Goal: Navigation & Orientation: Find specific page/section

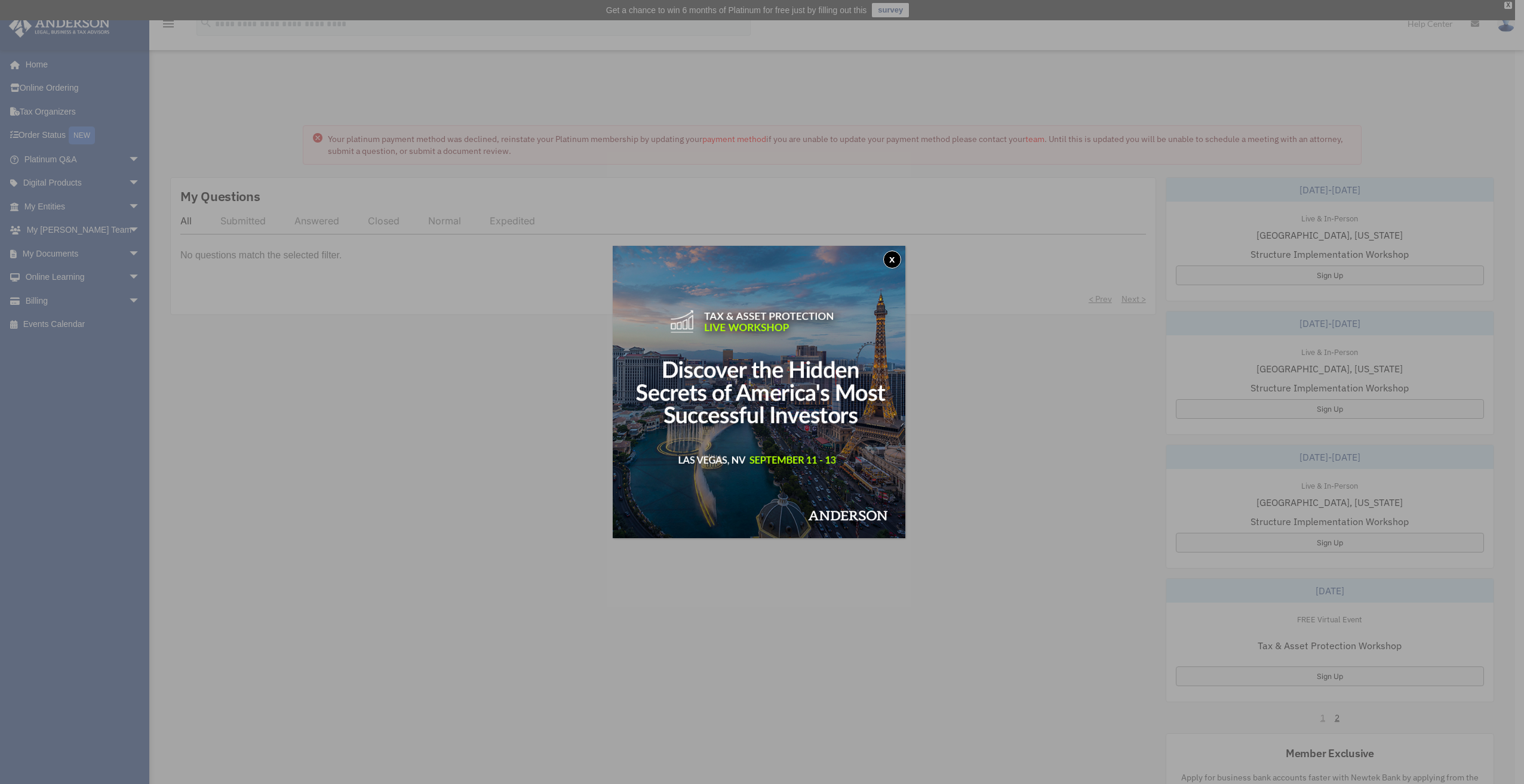
click at [893, 261] on button "x" at bounding box center [893, 260] width 18 height 18
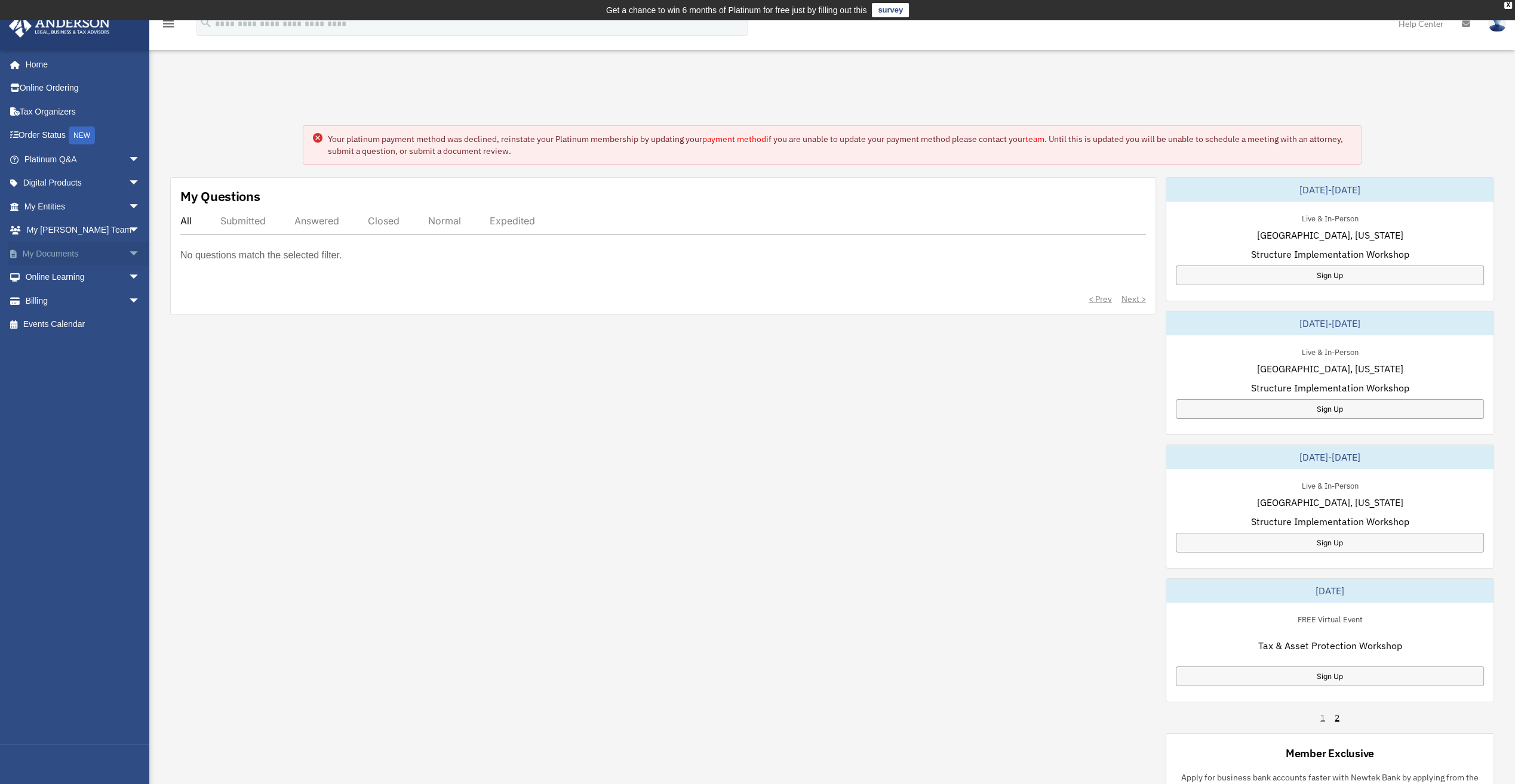
click at [52, 256] on link "My Documents arrow_drop_down" at bounding box center [83, 254] width 150 height 24
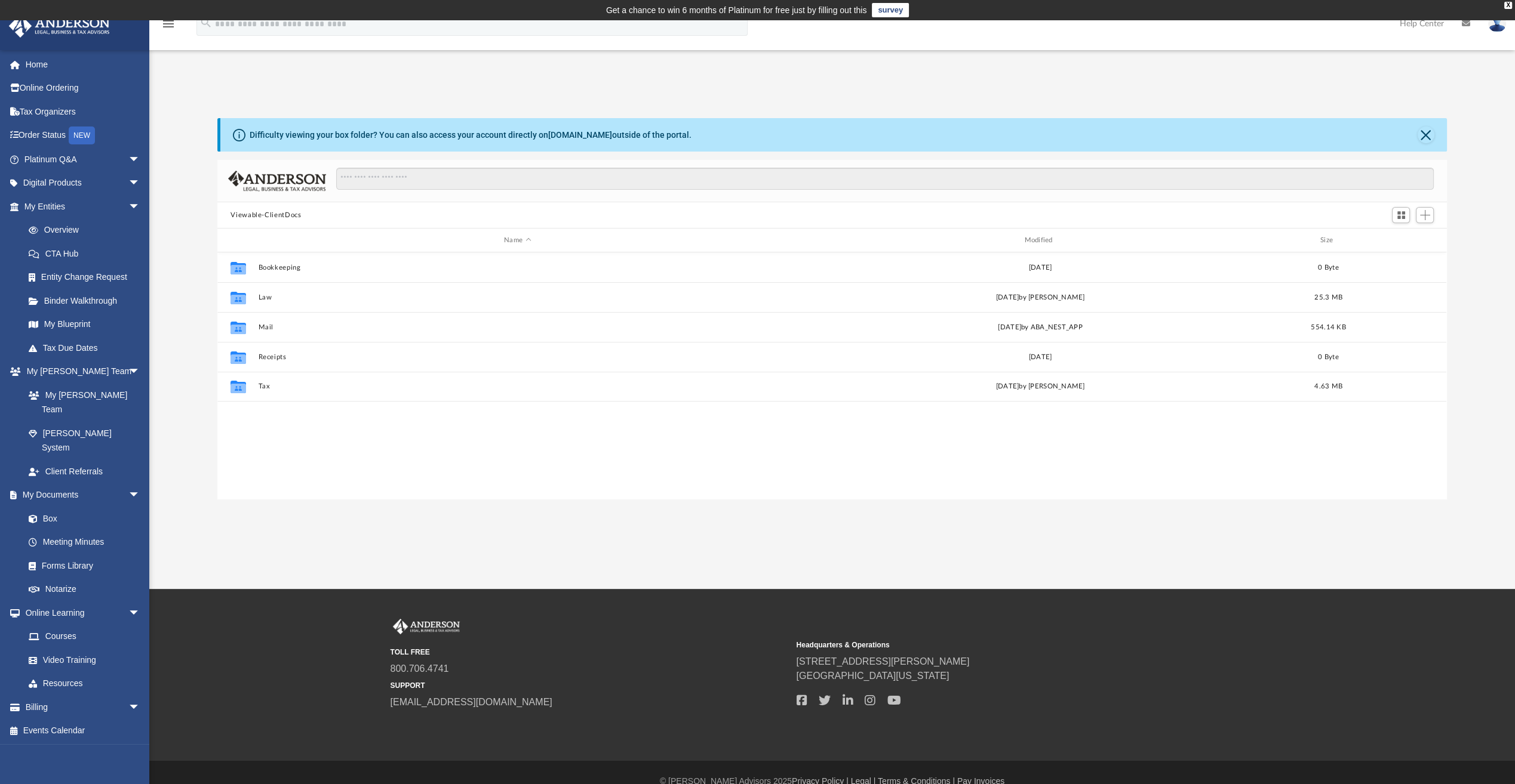
scroll to position [262, 1220]
click at [44, 207] on link "My Entities arrow_drop_down" at bounding box center [83, 207] width 150 height 24
click at [70, 232] on link "Overview" at bounding box center [87, 231] width 142 height 24
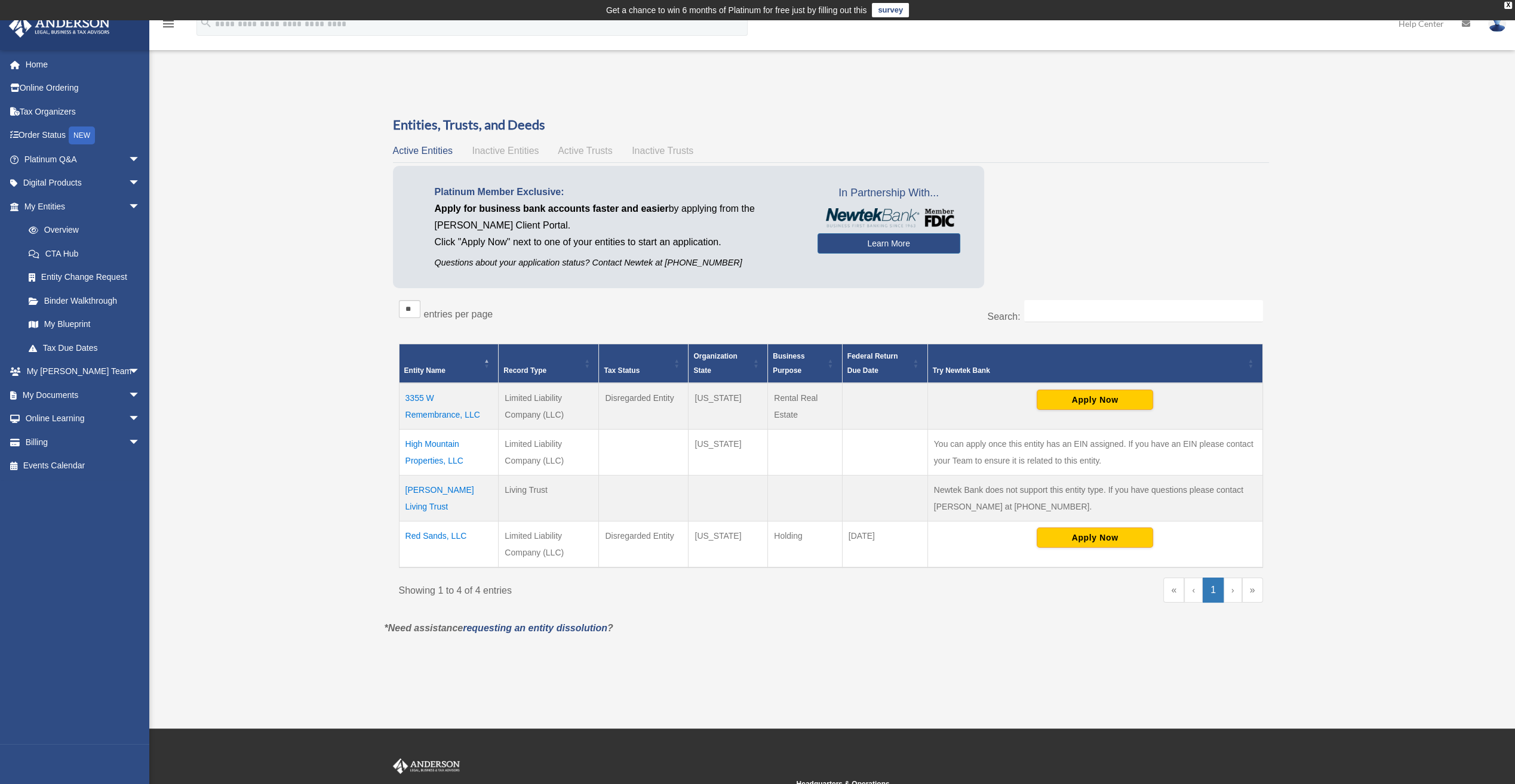
click at [419, 462] on td "High Mountain Properties, LLC" at bounding box center [449, 453] width 100 height 46
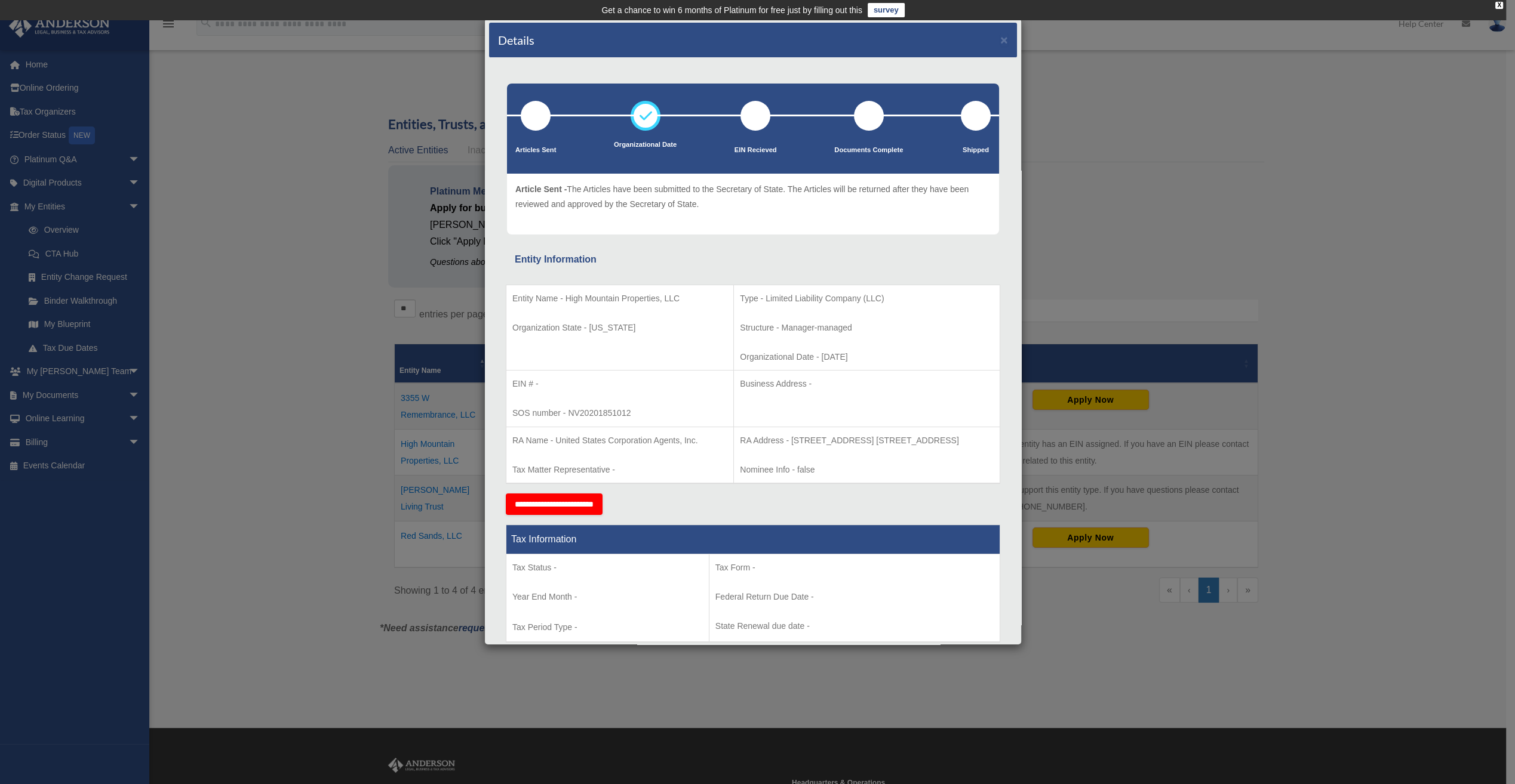
drag, startPoint x: 1331, startPoint y: 179, endPoint x: 1109, endPoint y: 116, distance: 230.8
click at [1328, 177] on div "Details × Articles Sent Organizational Date" at bounding box center [757, 392] width 1515 height 784
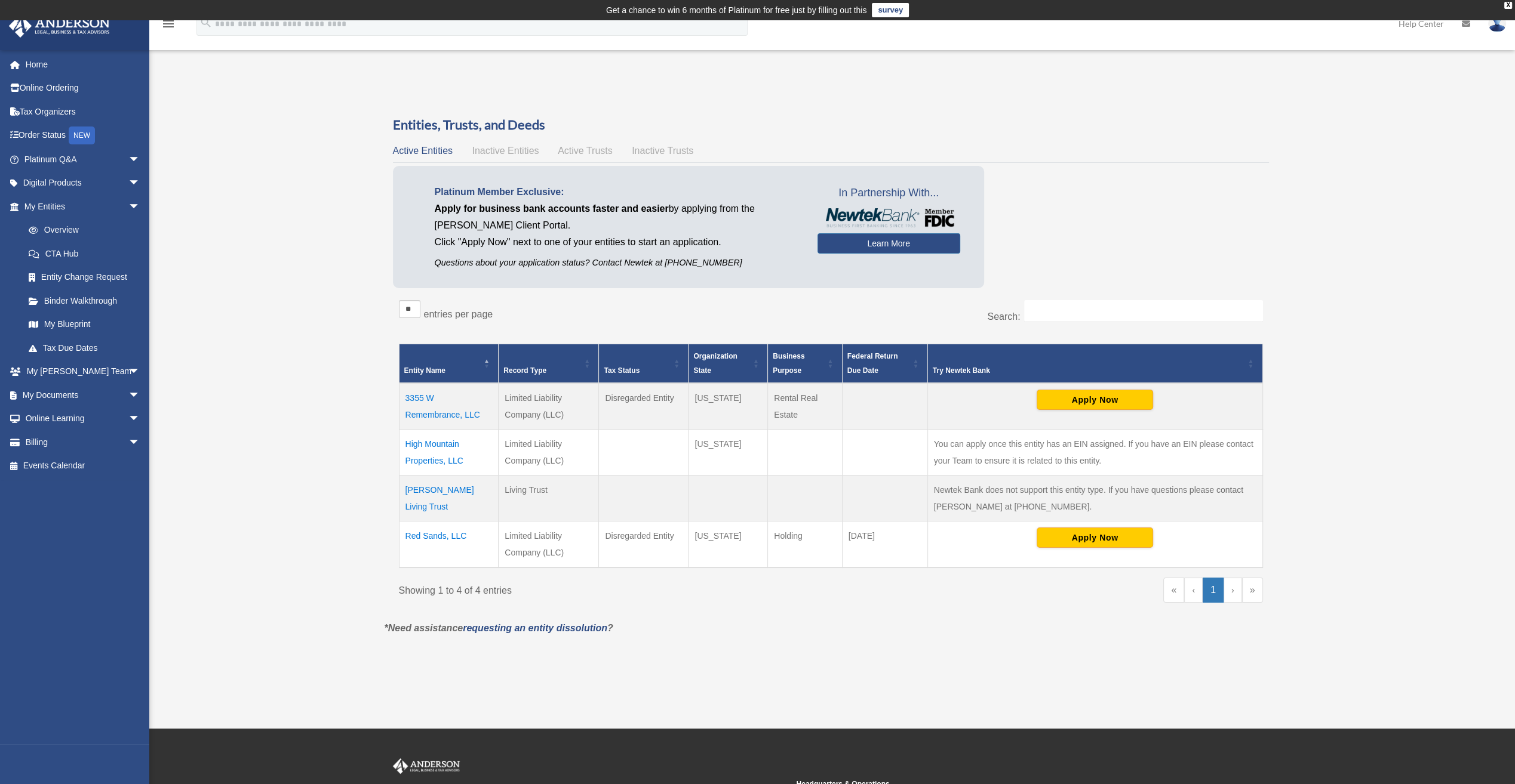
click at [432, 411] on td "3355 W Remembrance, LLC" at bounding box center [449, 406] width 100 height 47
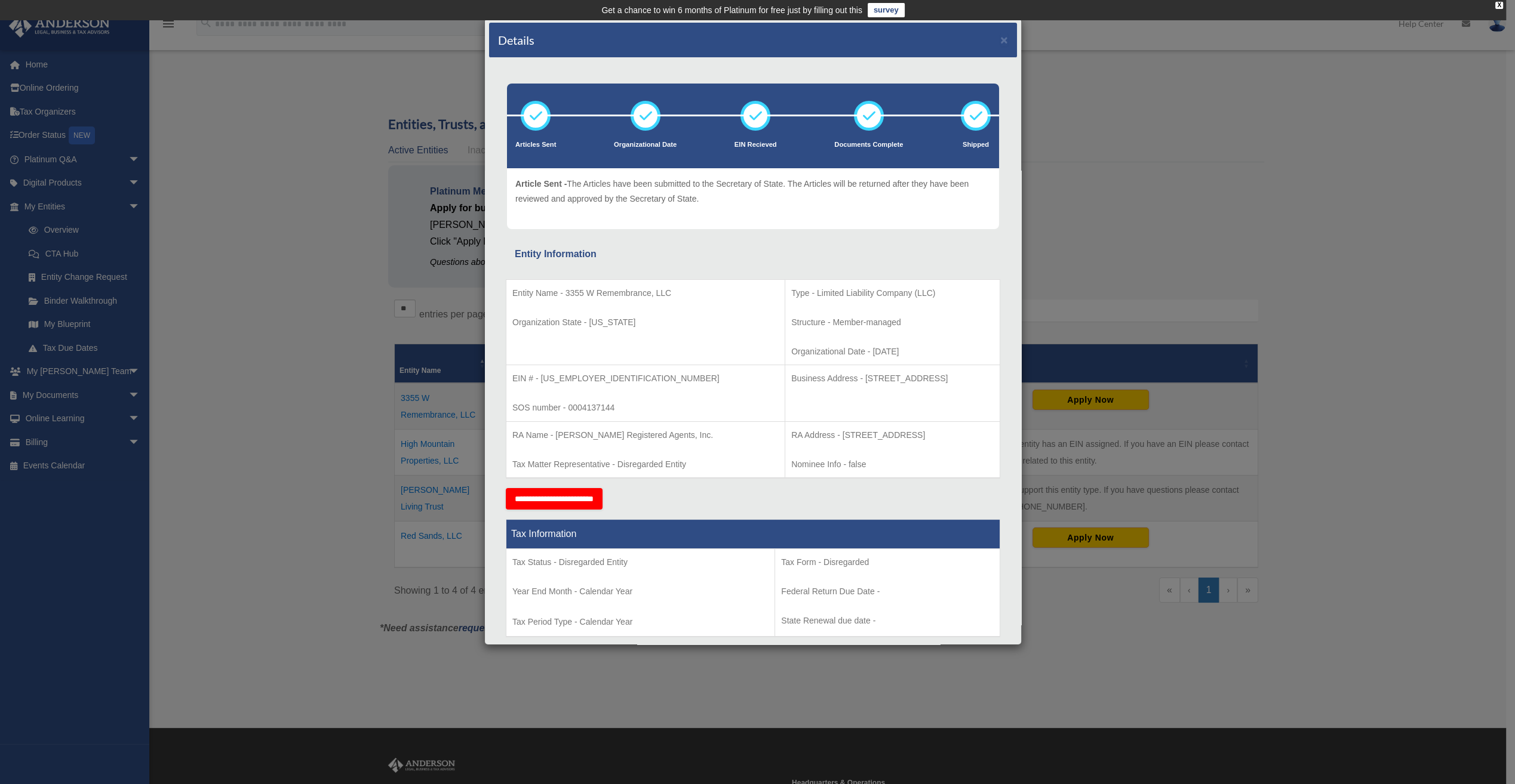
click at [1189, 111] on div "Details × Articles Sent Organizational Date" at bounding box center [757, 392] width 1515 height 784
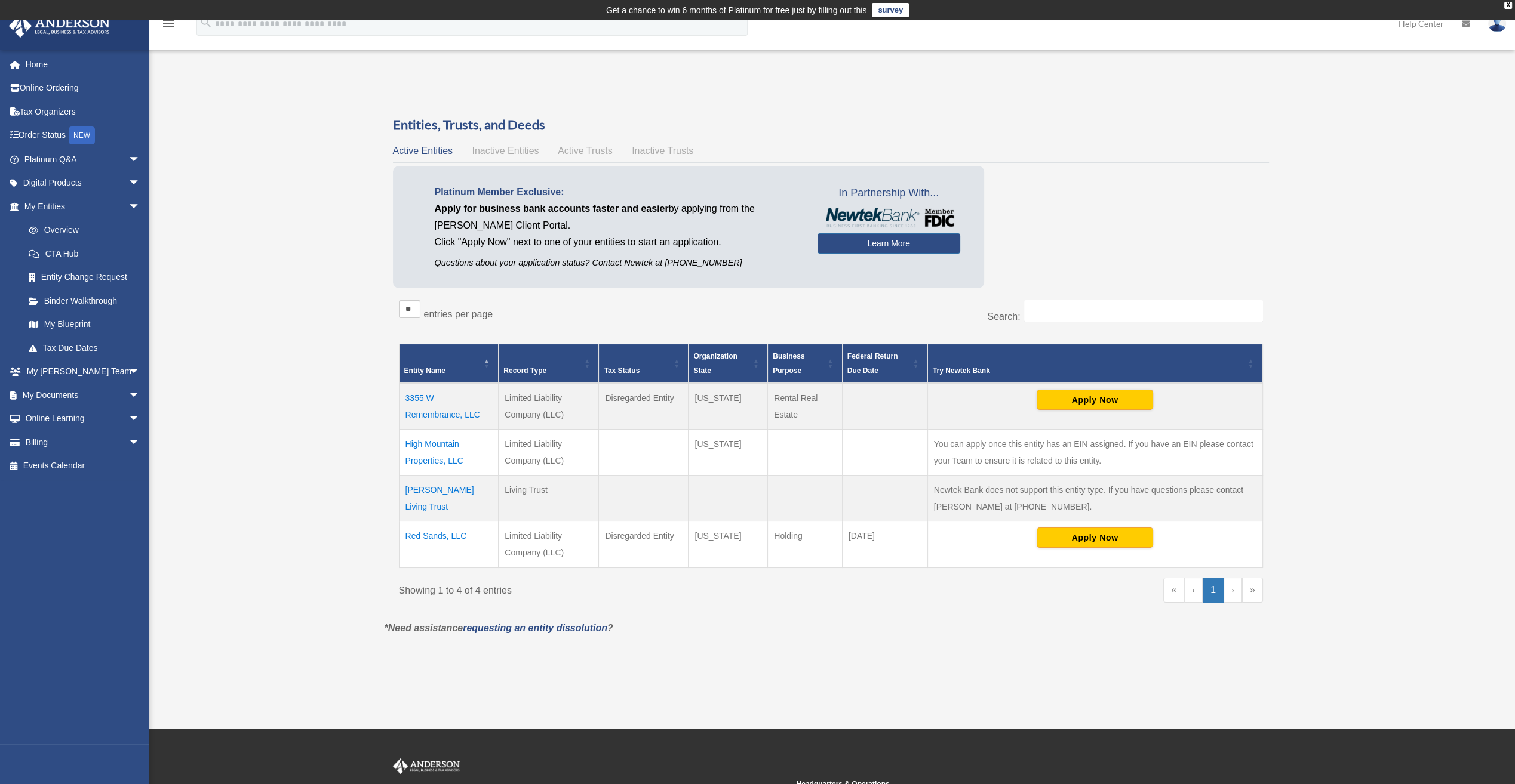
click at [1417, 27] on link "Help Center" at bounding box center [1421, 23] width 64 height 47
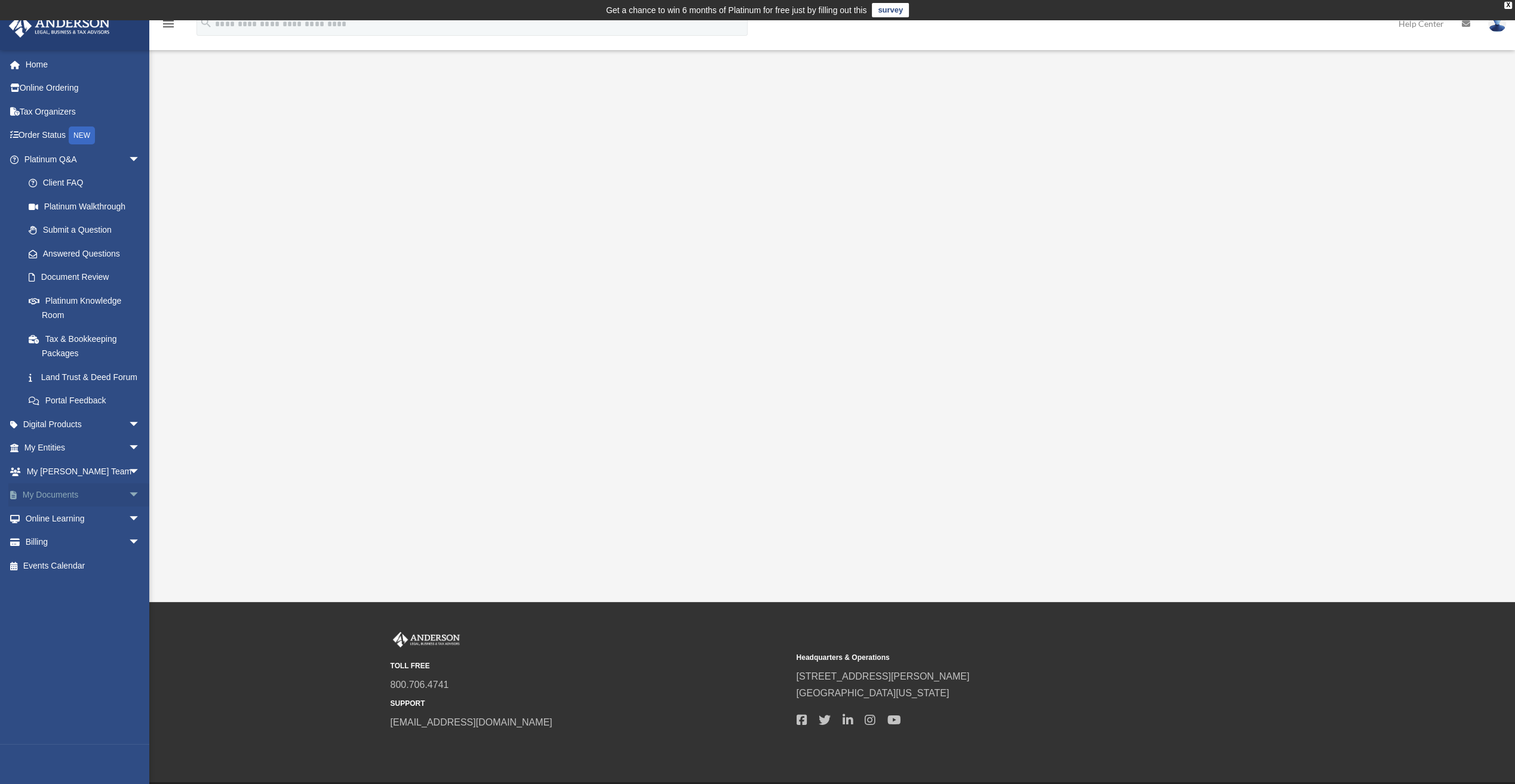
click at [64, 507] on link "My Documents arrow_drop_down" at bounding box center [83, 496] width 150 height 24
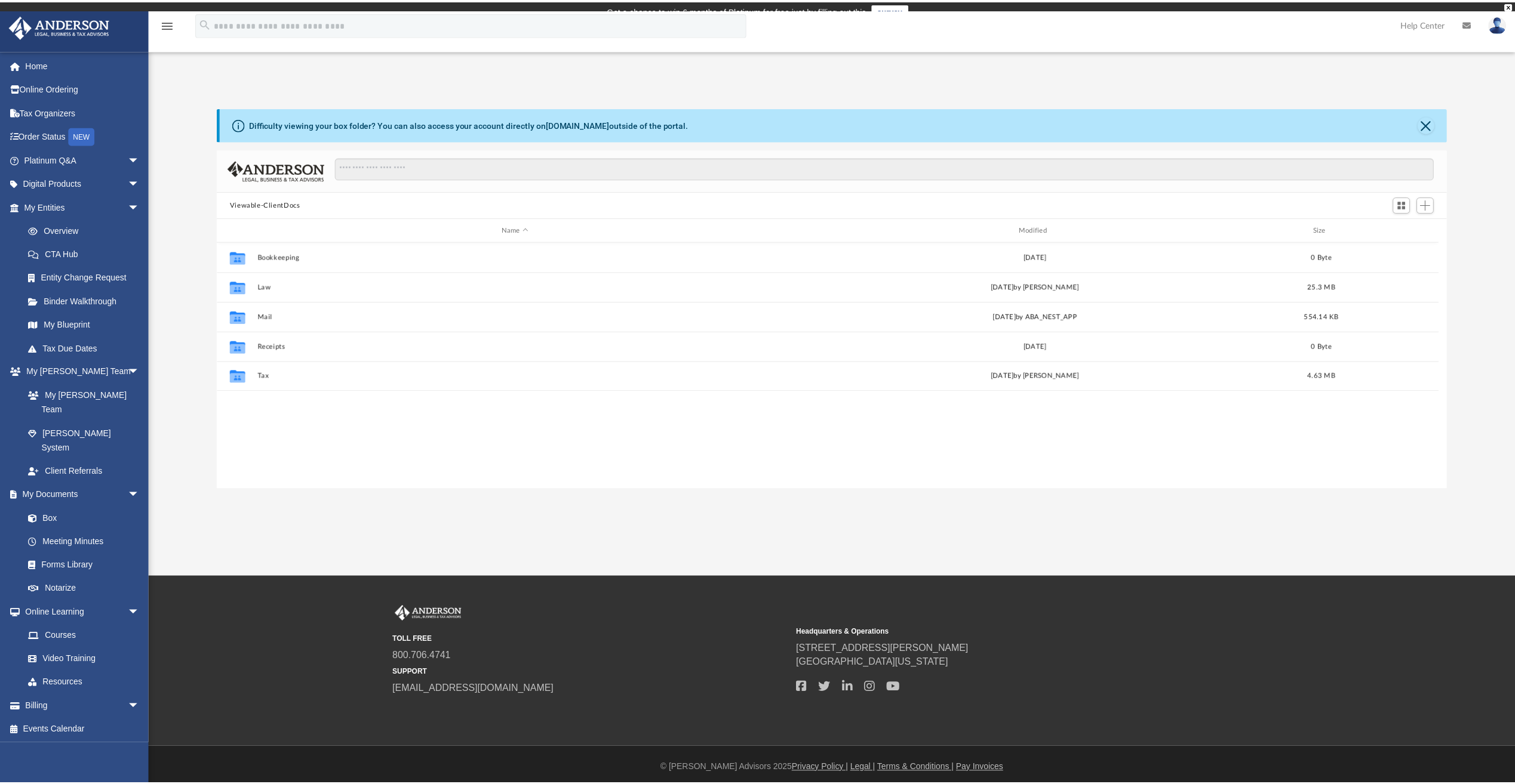
scroll to position [262, 1220]
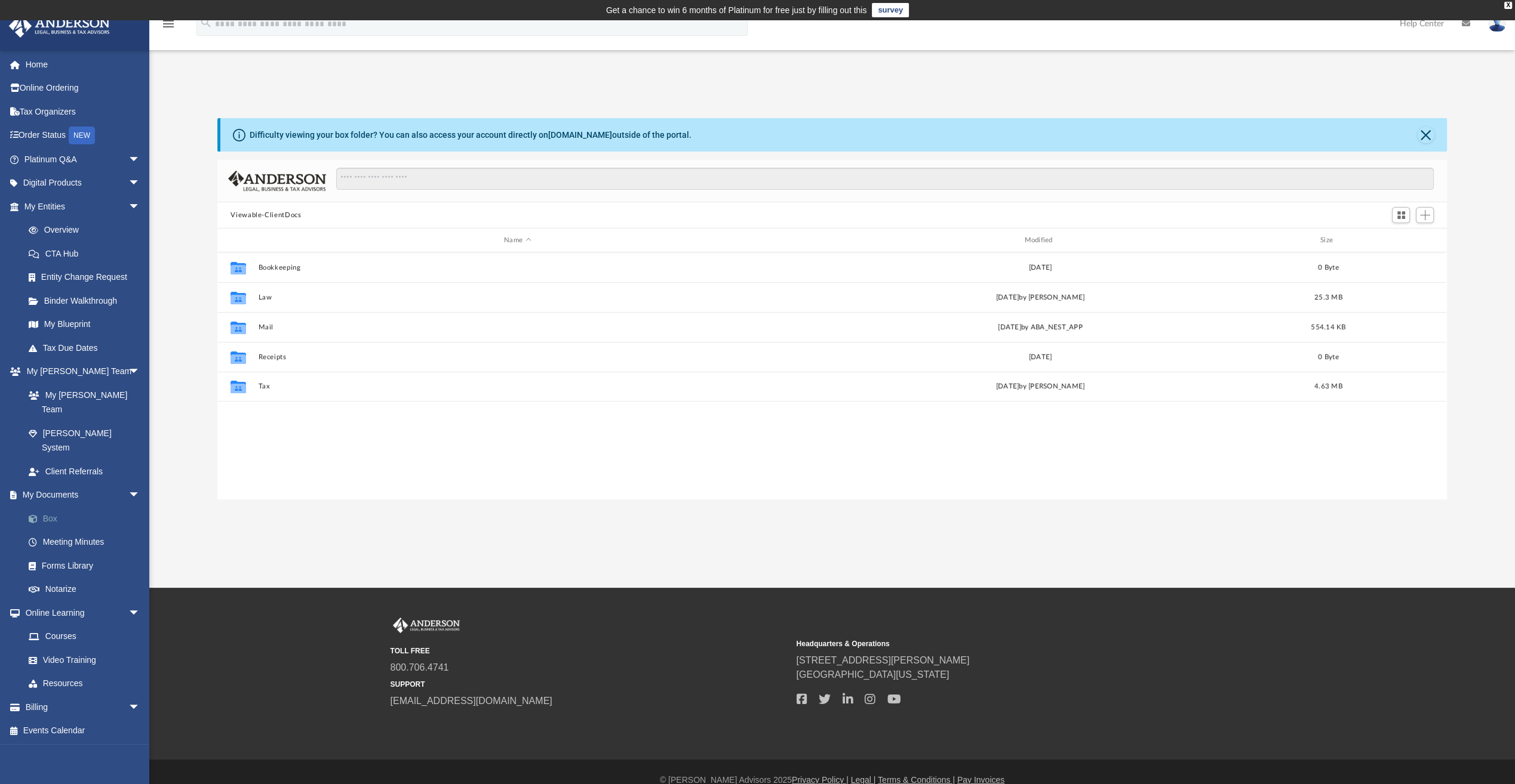
click at [48, 507] on link "Box" at bounding box center [87, 519] width 142 height 24
click at [52, 507] on link "Box" at bounding box center [87, 519] width 142 height 24
click at [36, 515] on span at bounding box center [39, 519] width 8 height 8
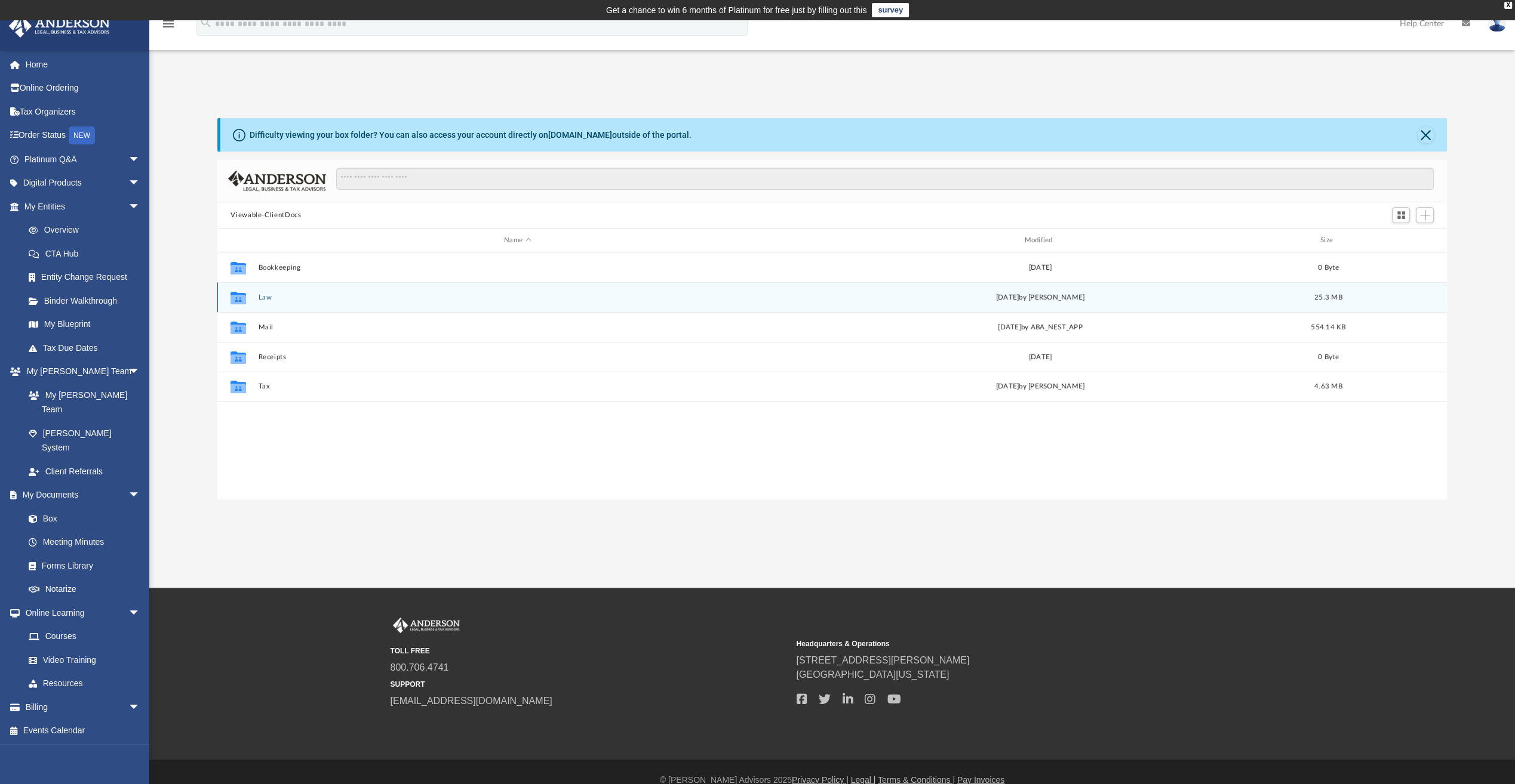
click at [266, 298] on button "Law" at bounding box center [518, 297] width 518 height 8
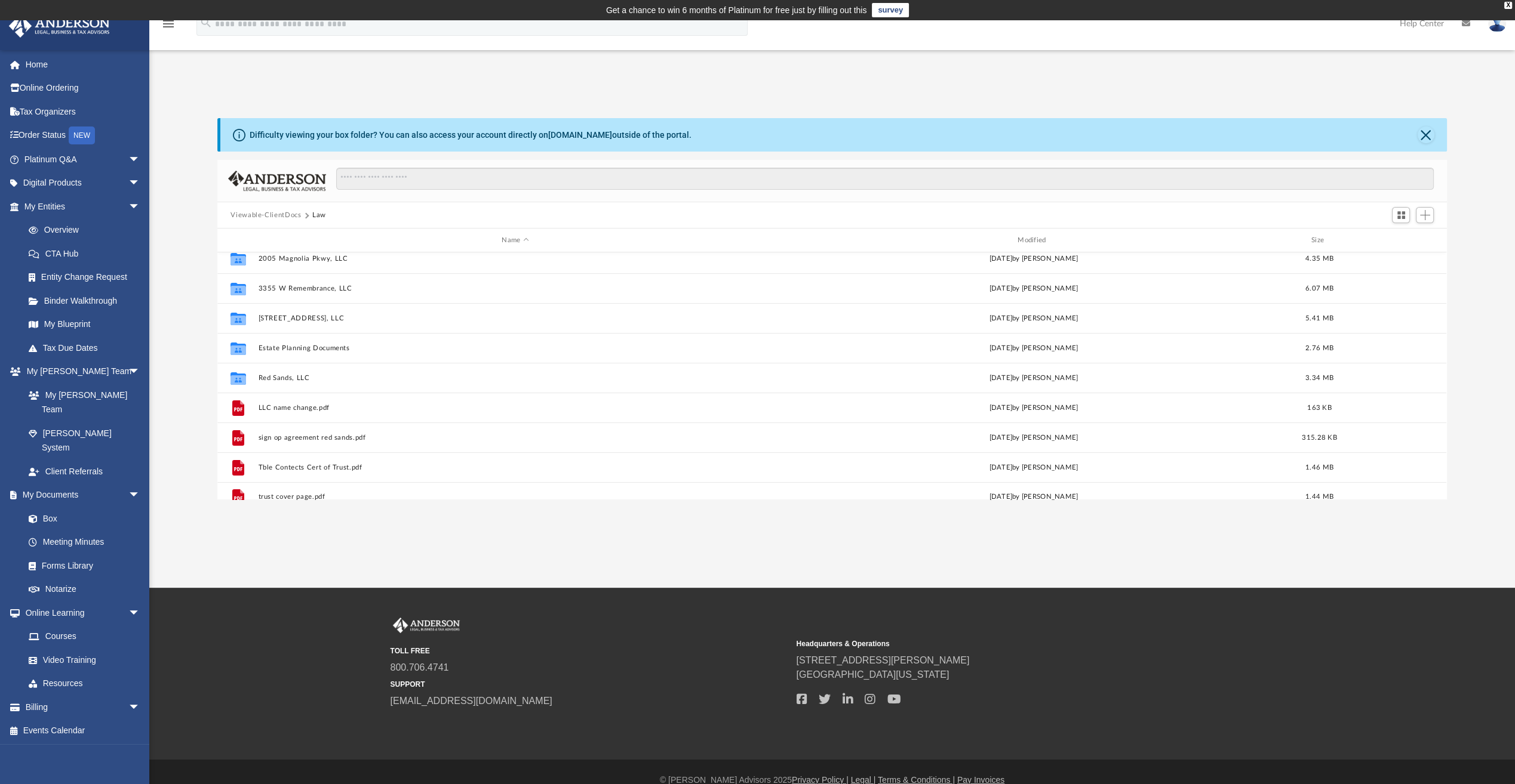
scroll to position [0, 0]
click at [49, 210] on link "My Entities arrow_drop_down" at bounding box center [83, 207] width 150 height 24
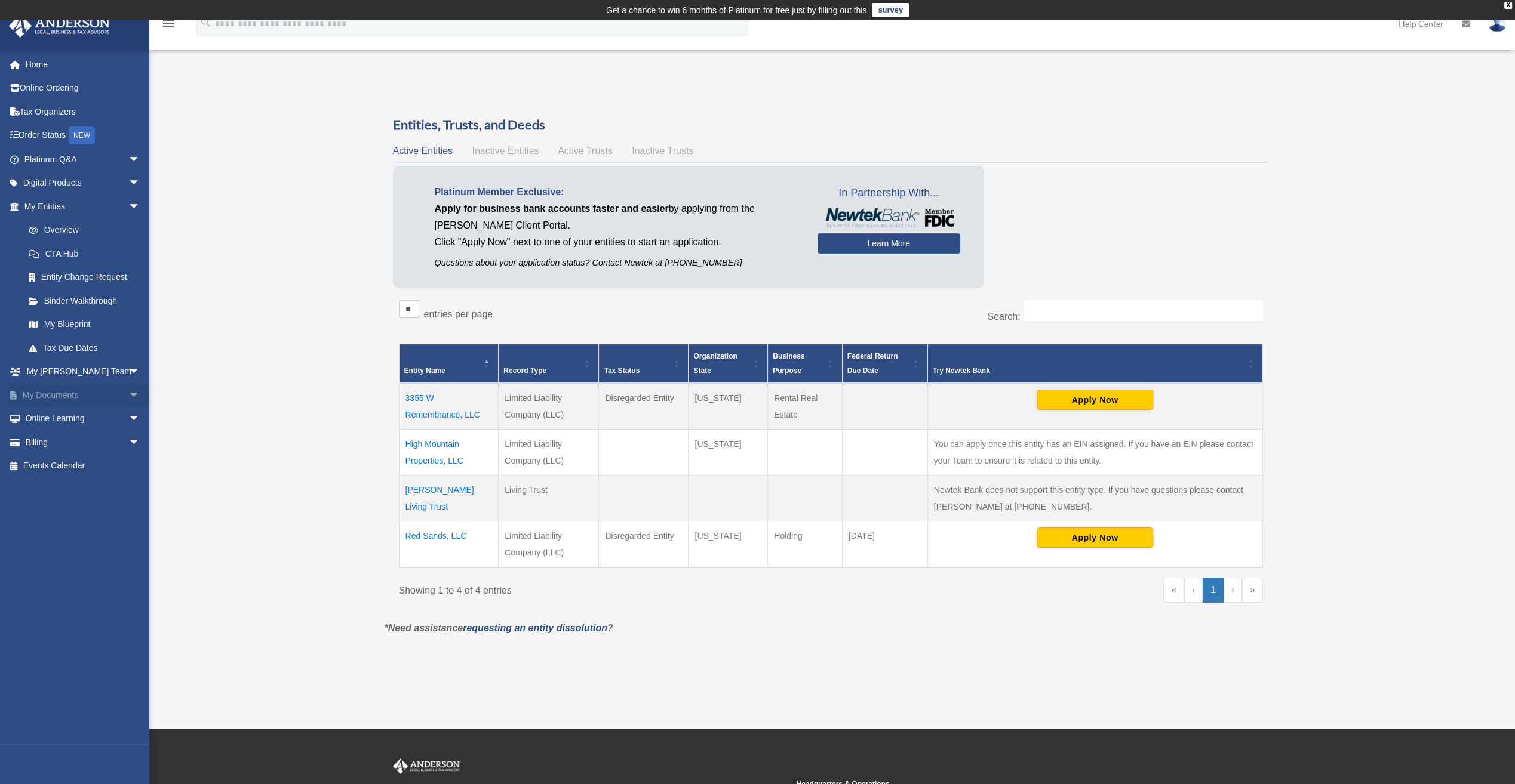
click at [63, 397] on link "My Documents arrow_drop_down" at bounding box center [83, 395] width 150 height 24
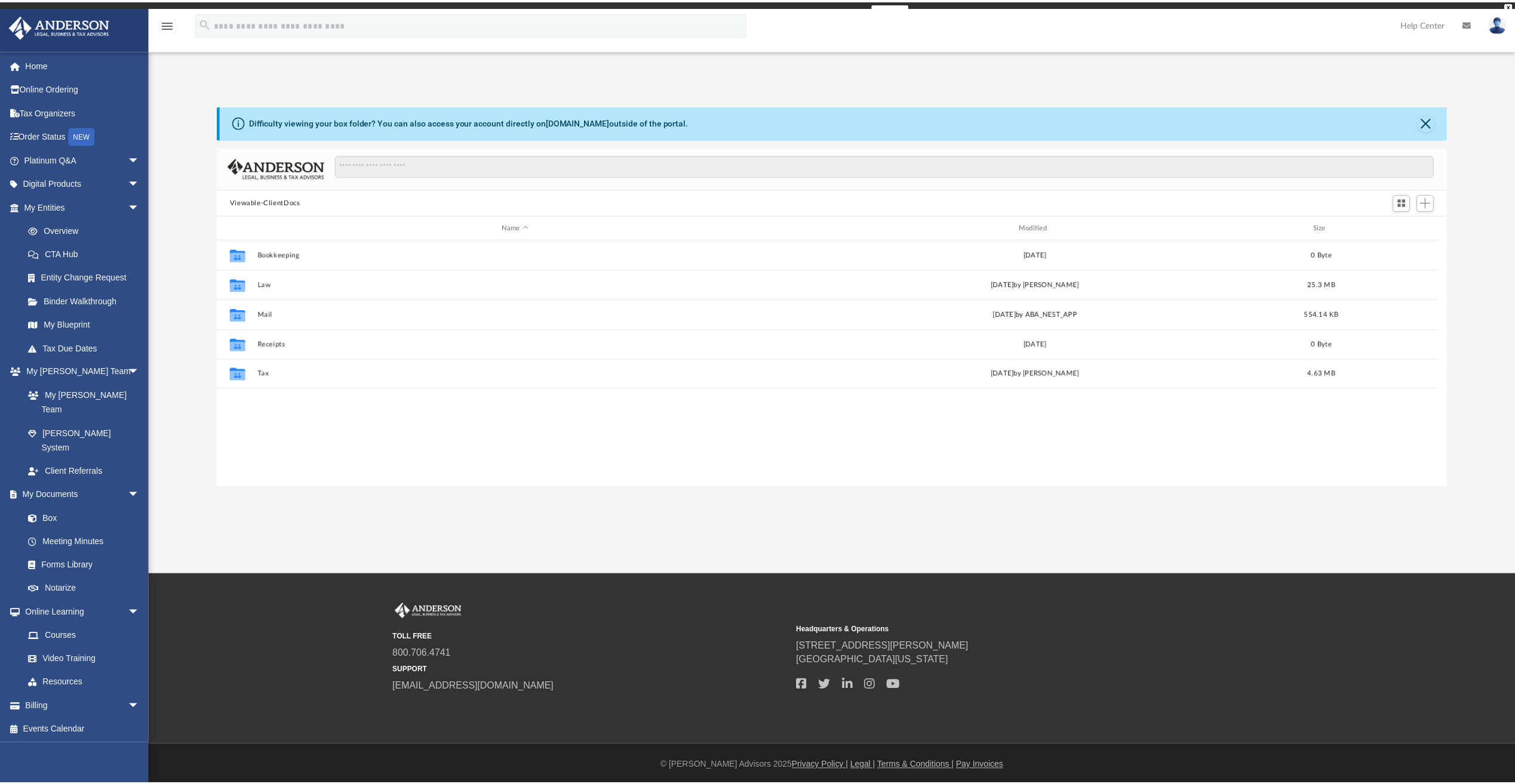
scroll to position [262, 1220]
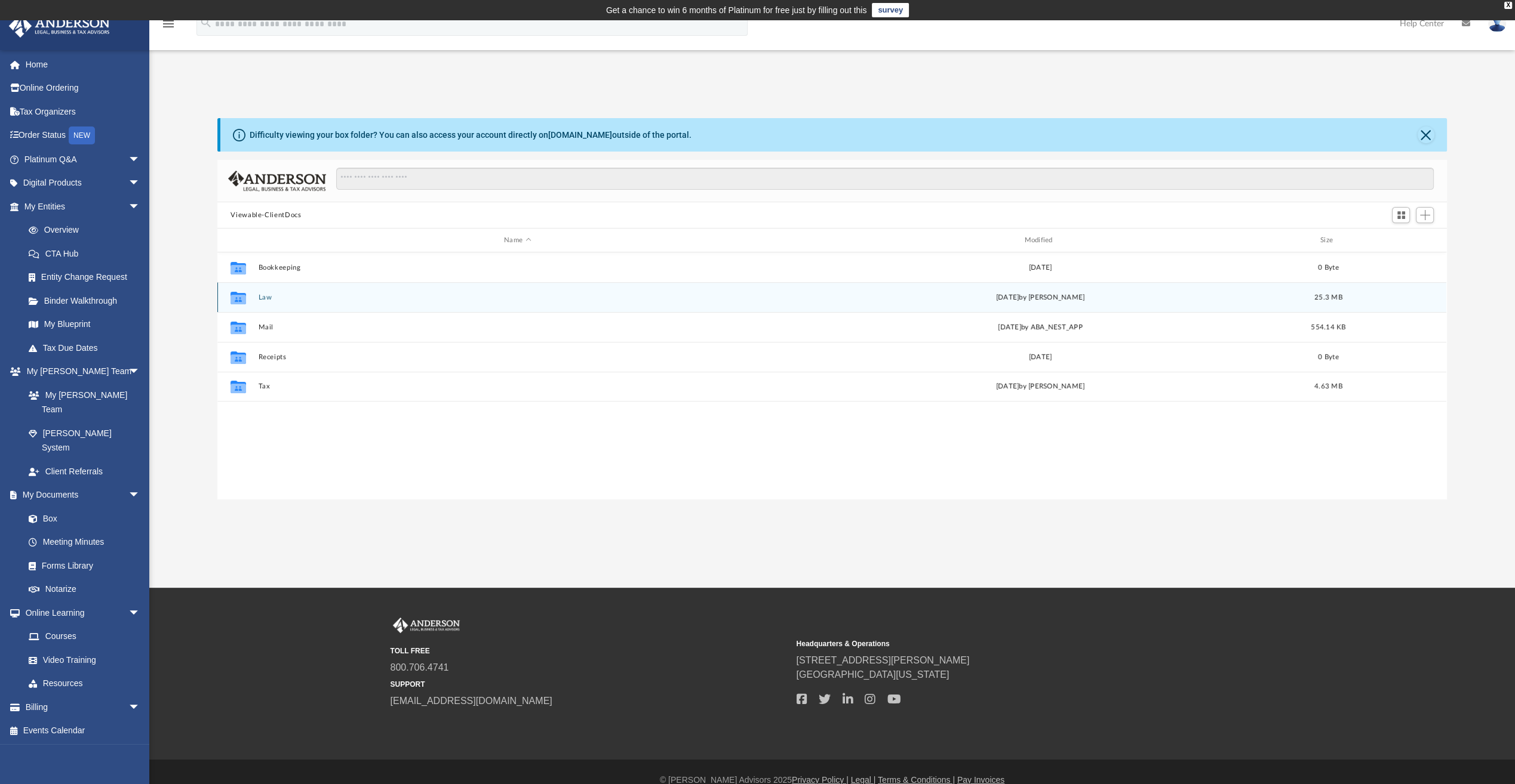
click at [238, 302] on icon "grid" at bounding box center [238, 299] width 16 height 10
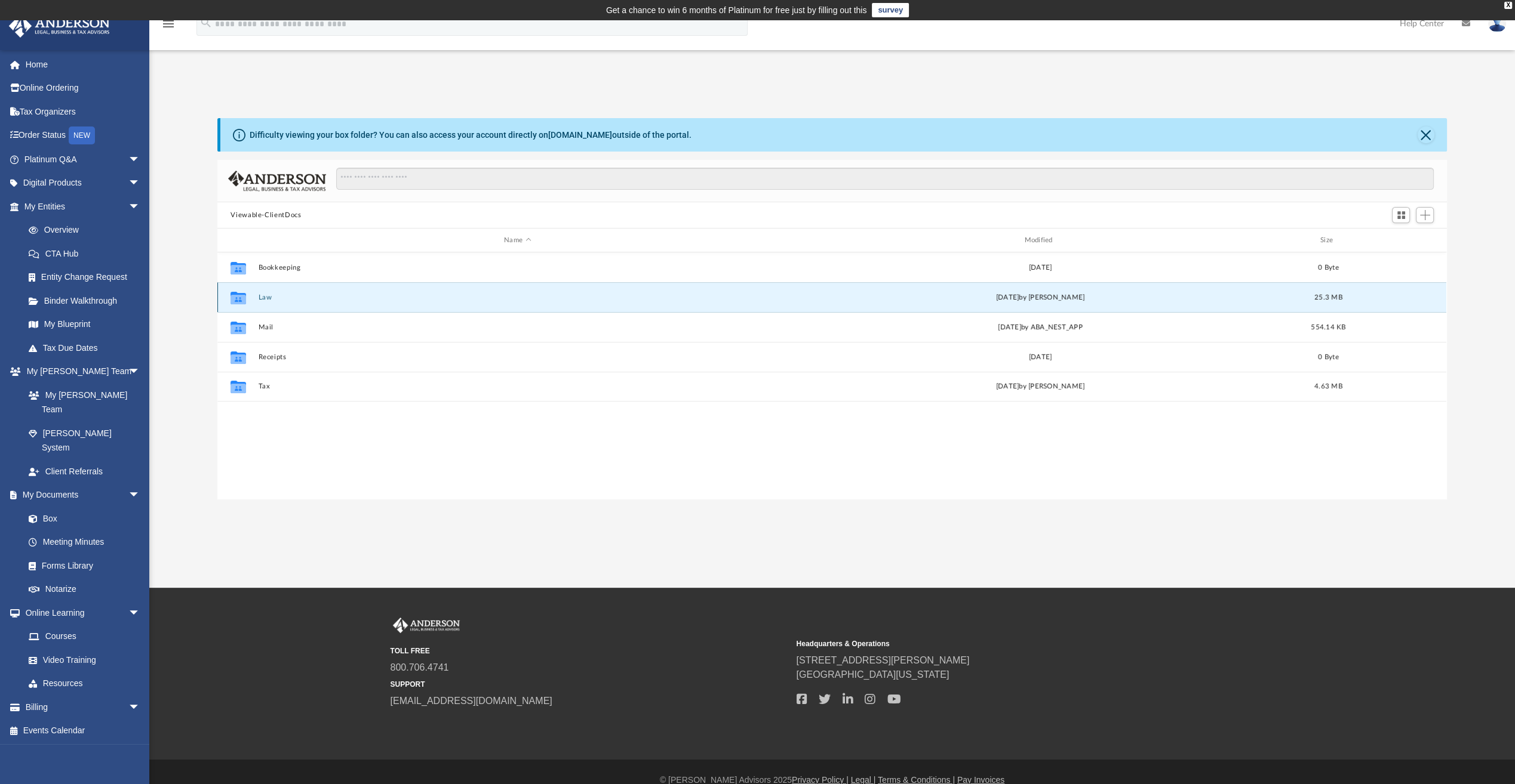
click at [264, 297] on button "Law" at bounding box center [518, 297] width 518 height 8
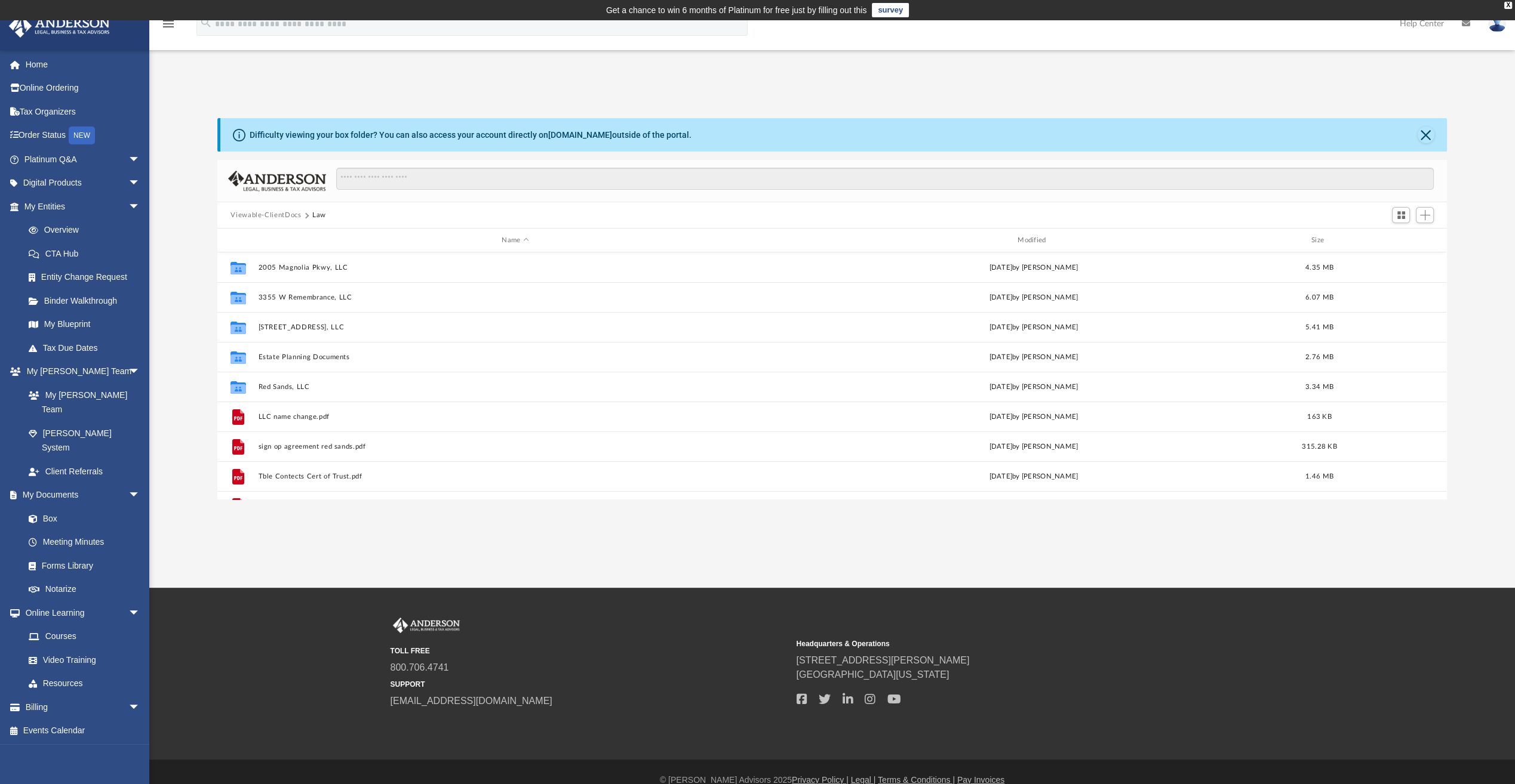
click at [1495, 26] on img at bounding box center [1498, 23] width 18 height 17
click at [1276, 105] on link "Logout" at bounding box center [1318, 104] width 120 height 24
